Goal: Task Accomplishment & Management: Manage account settings

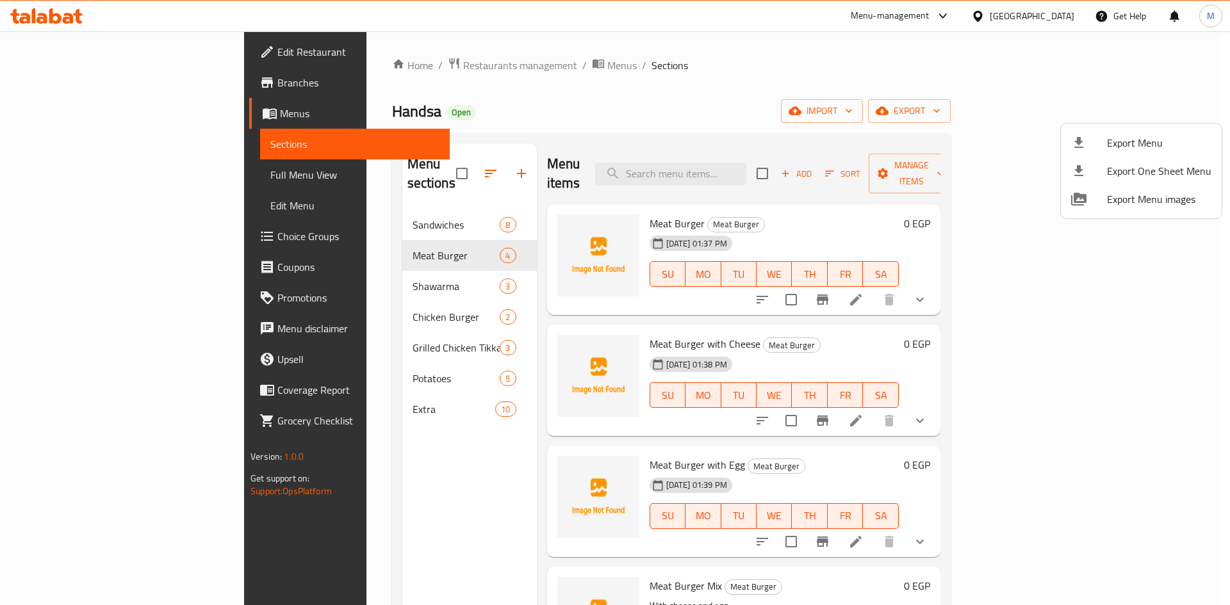
click at [1001, 79] on div at bounding box center [615, 302] width 1230 height 605
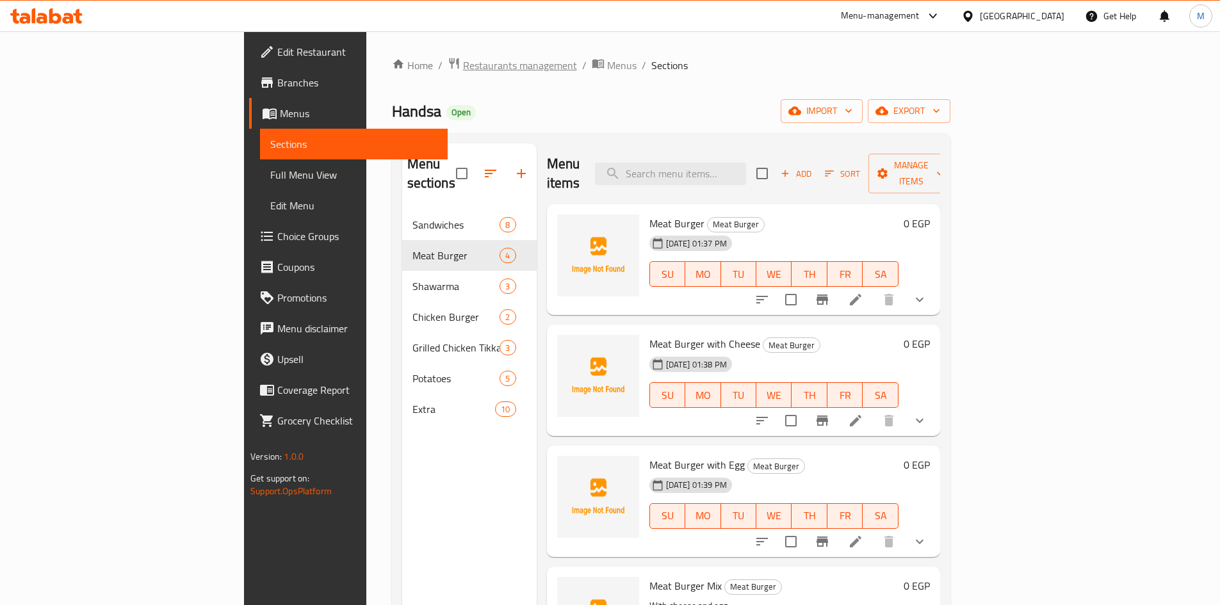
click at [463, 70] on span "Restaurants management" at bounding box center [520, 65] width 114 height 15
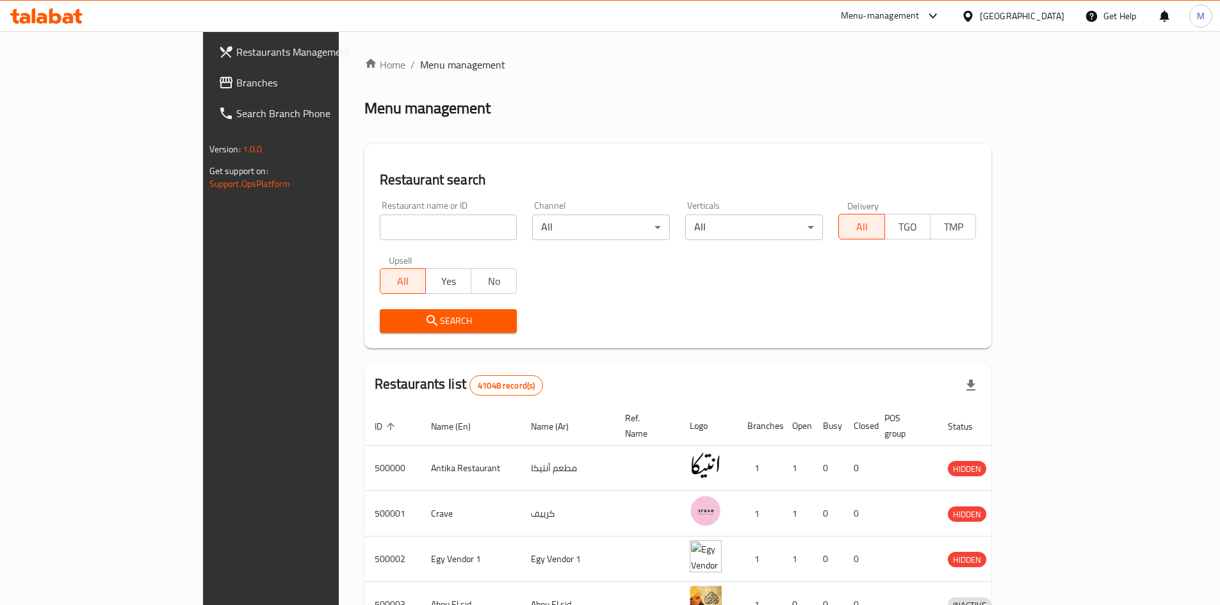
click at [380, 211] on div "Restaurant name or ID Restaurant name or ID" at bounding box center [449, 220] width 138 height 39
click at [380, 218] on input "search" at bounding box center [449, 228] width 138 height 26
paste input "648805"
type input "648805"
click button "Search" at bounding box center [449, 321] width 138 height 24
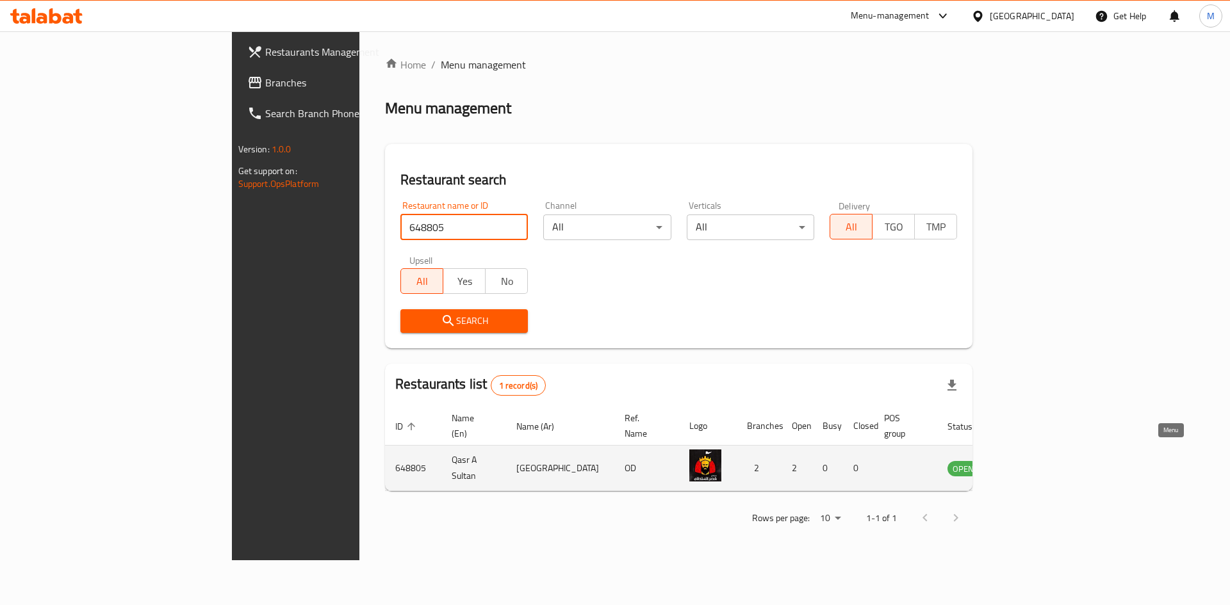
click at [1029, 464] on icon "enhanced table" at bounding box center [1022, 469] width 14 height 11
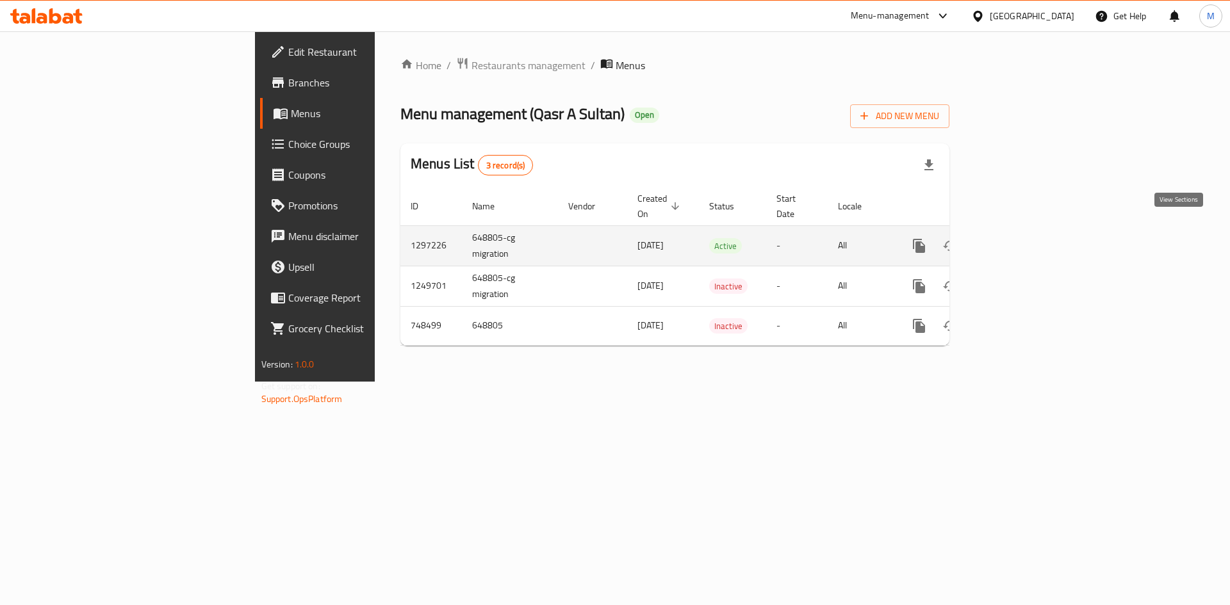
click at [1019, 238] on icon "enhanced table" at bounding box center [1011, 245] width 15 height 15
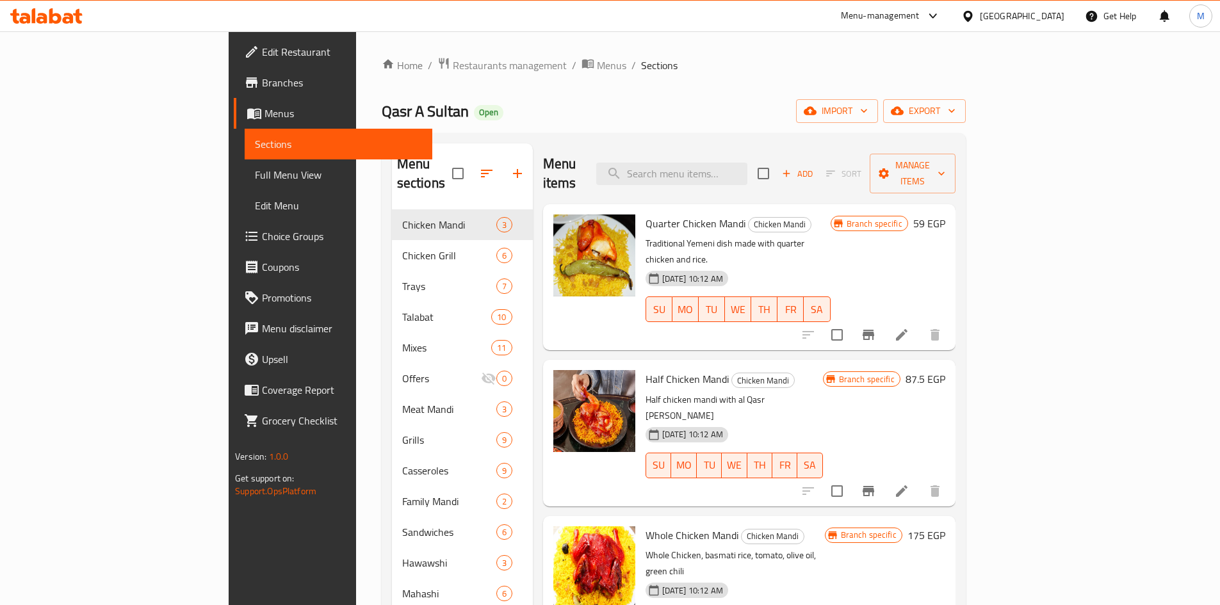
click at [262, 83] on span "Branches" at bounding box center [342, 82] width 160 height 15
